Goal: Information Seeking & Learning: Check status

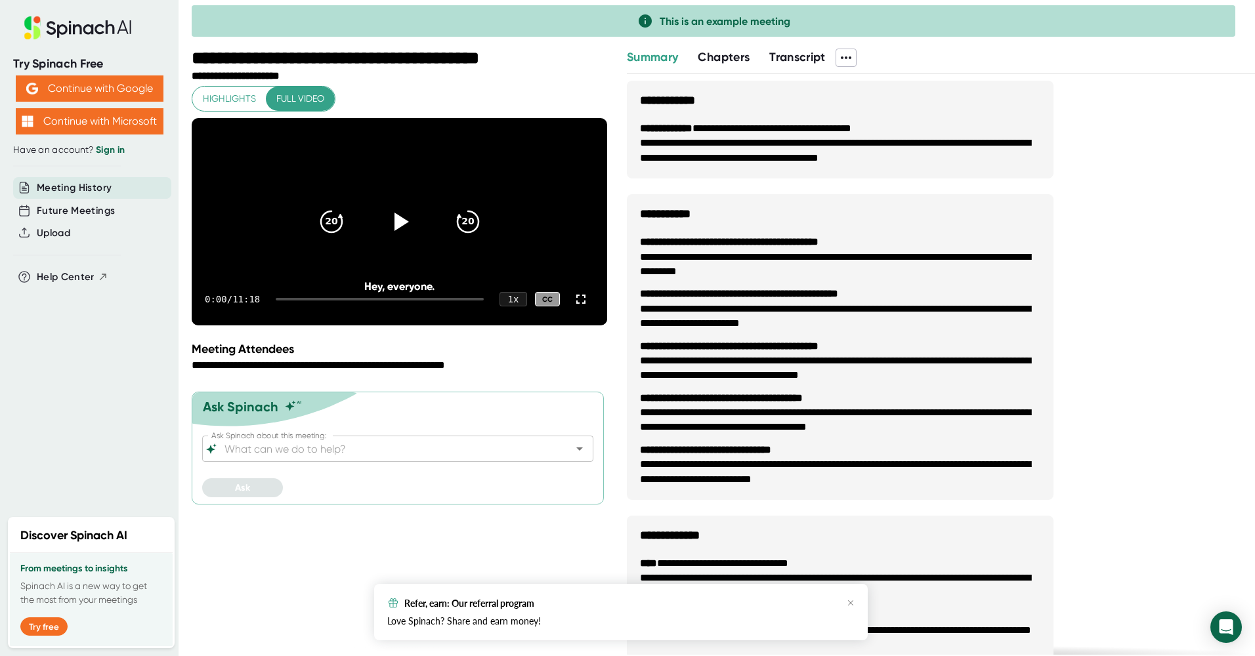
click at [73, 191] on span "Meeting History" at bounding box center [74, 187] width 75 height 15
